Goal: Use online tool/utility: Use online tool/utility

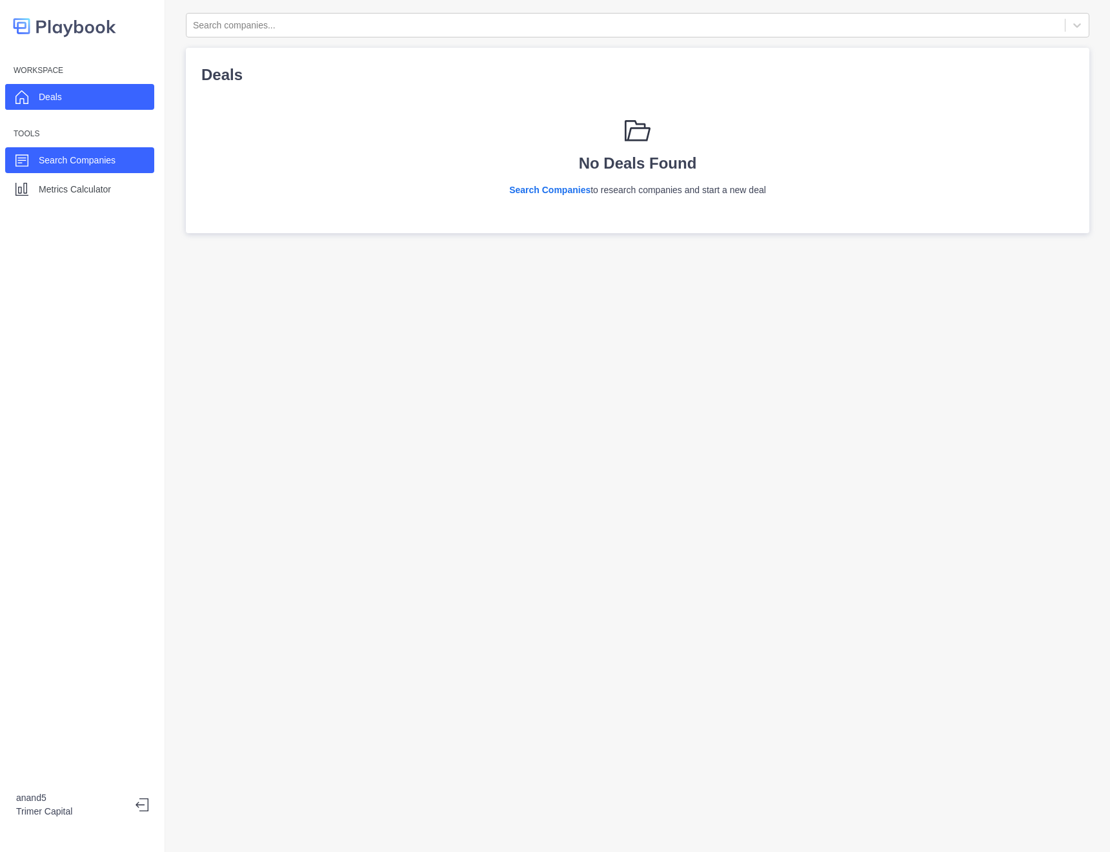
click at [112, 171] on div "Search Companies" at bounding box center [79, 160] width 149 height 26
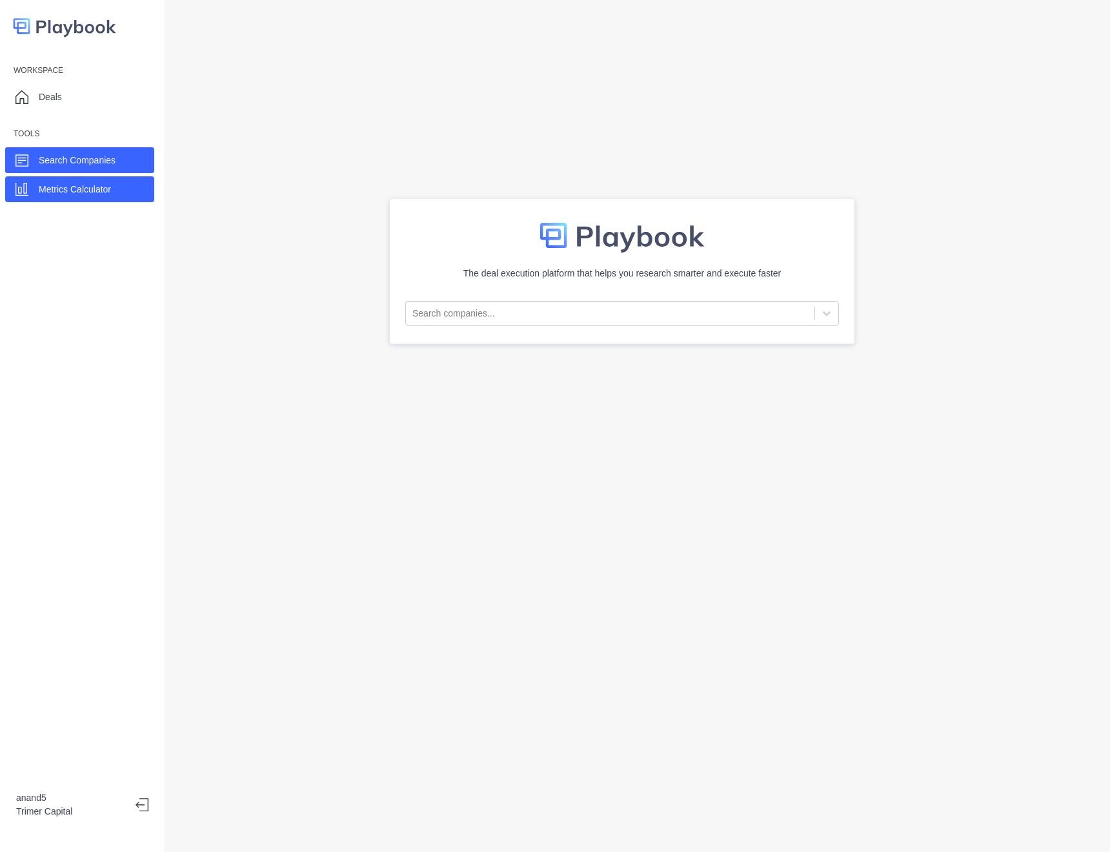
click at [111, 189] on p "Metrics Calculator" at bounding box center [75, 190] width 72 height 14
